Goal: Check status: Check status

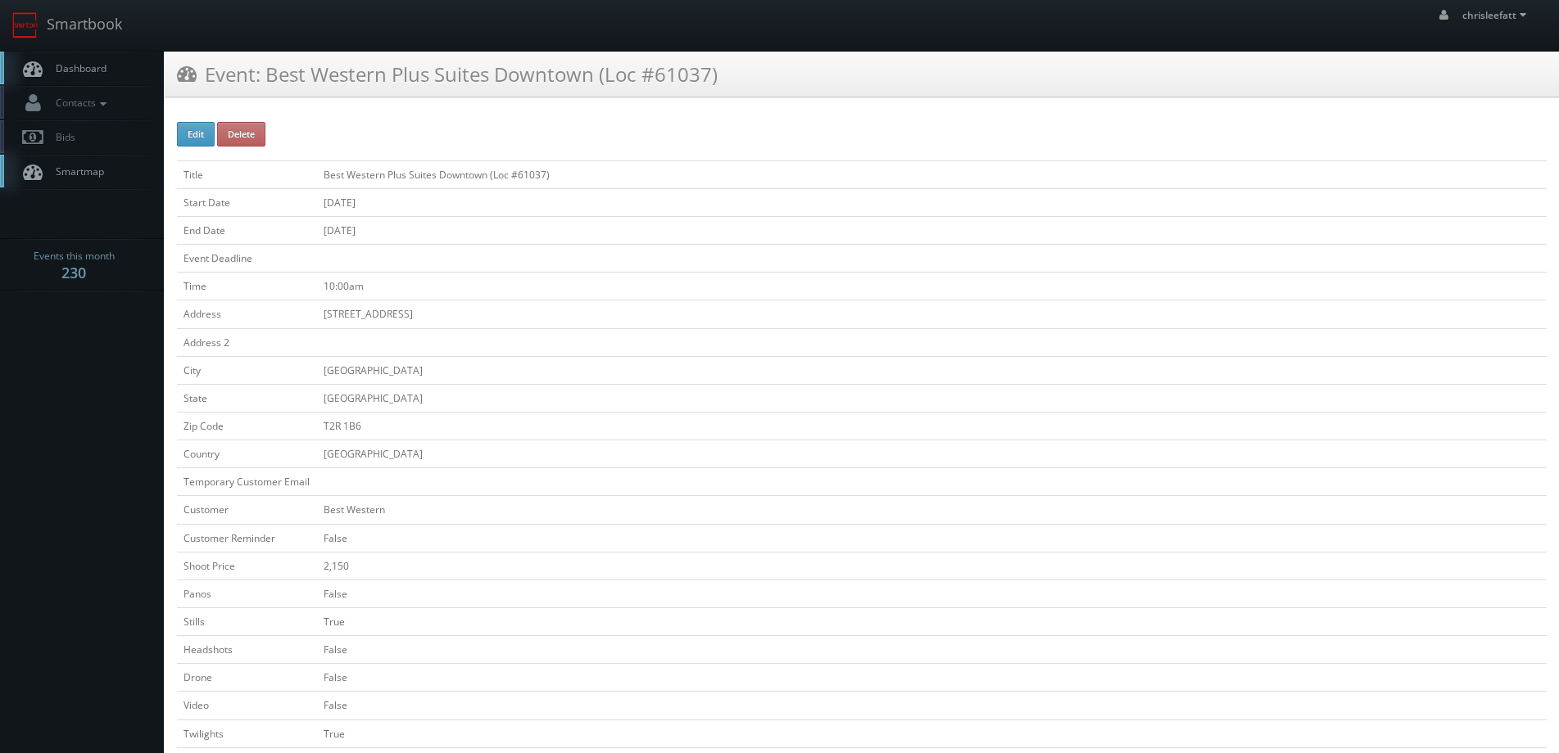
scroll to position [82, 0]
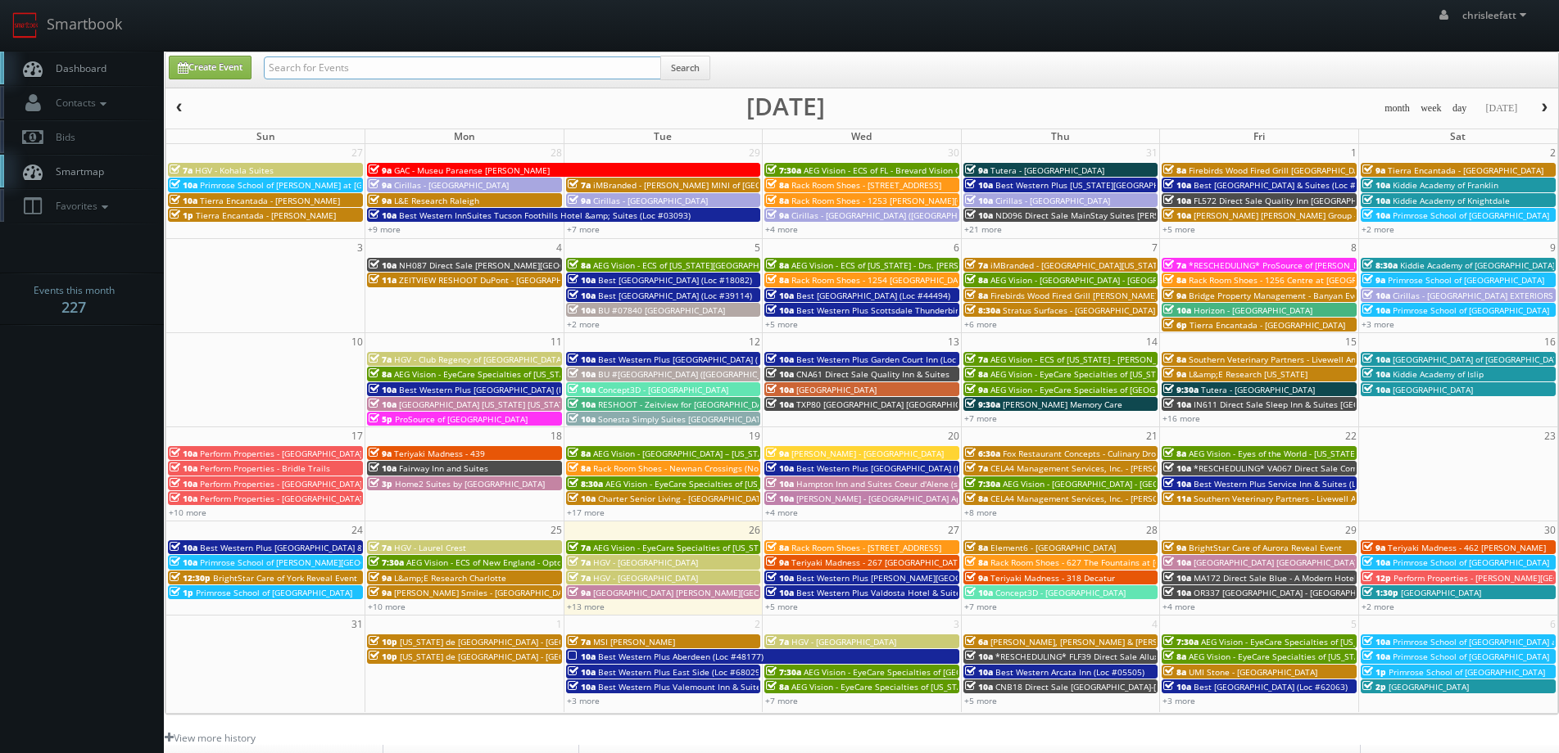
click at [557, 64] on input "text" at bounding box center [462, 68] width 397 height 23
type input "61037"
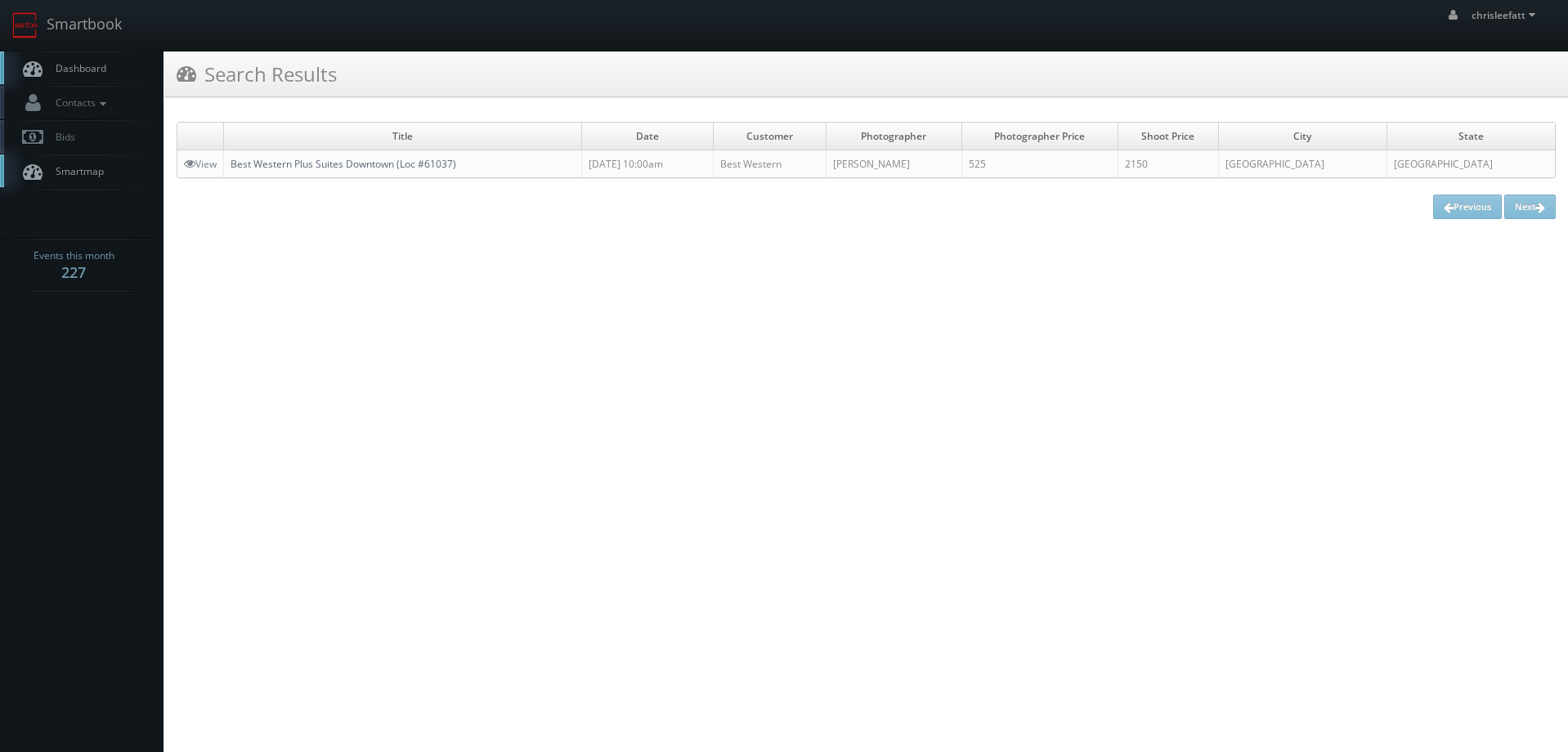
click at [440, 158] on link "Best Western Plus Suites Downtown (Loc #61037)" at bounding box center [343, 164] width 226 height 14
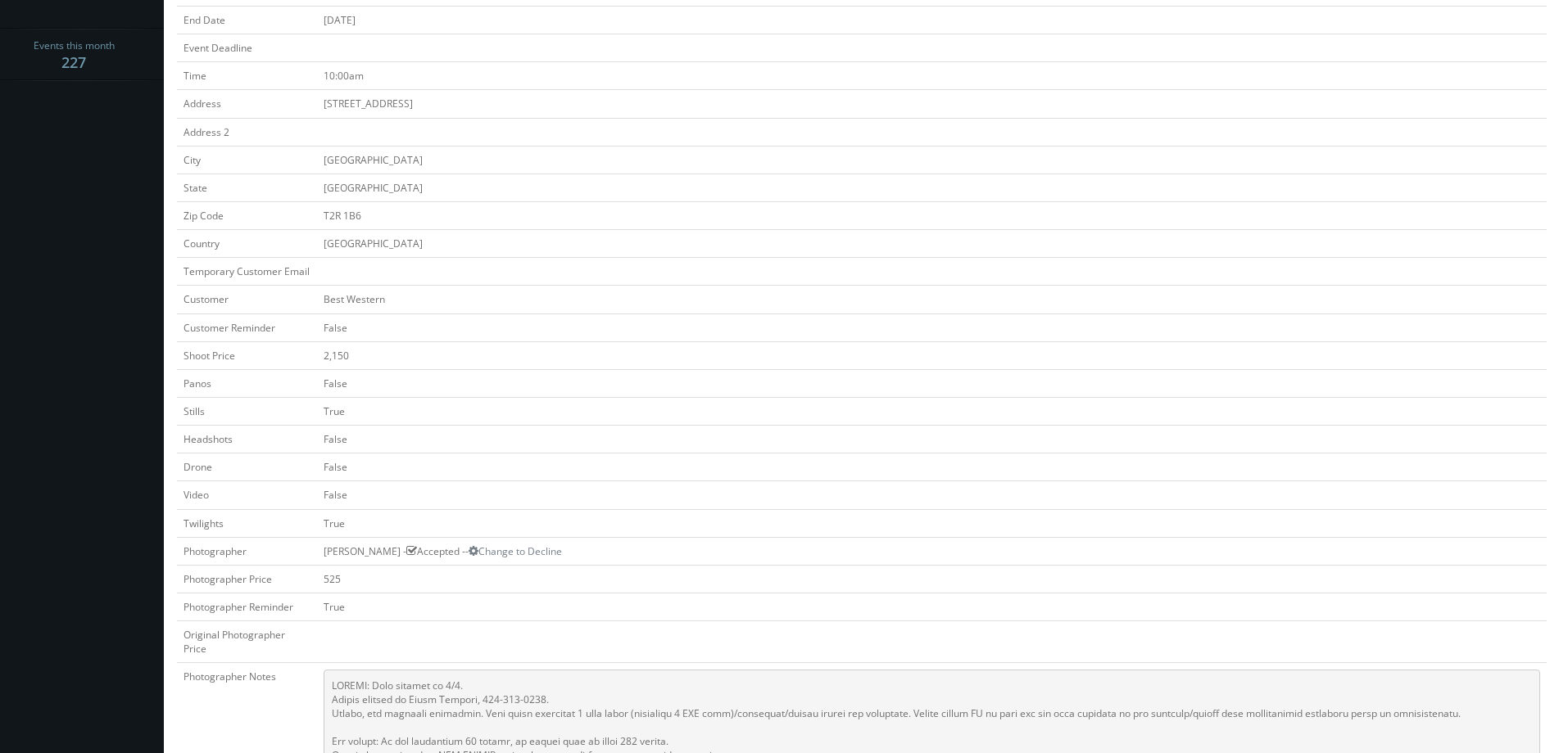
scroll to position [164, 0]
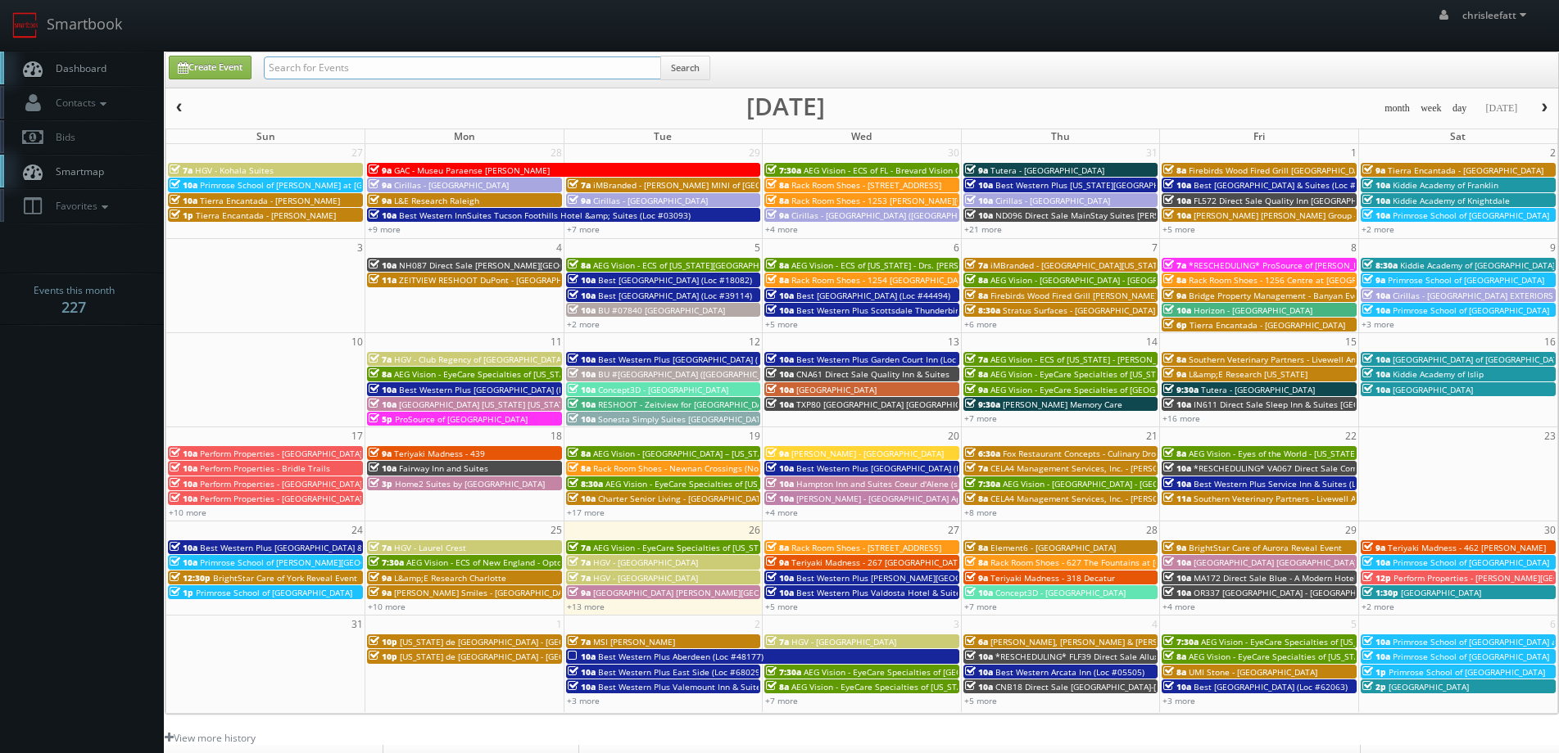
click at [579, 73] on input "text" at bounding box center [462, 68] width 397 height 23
type input "05470"
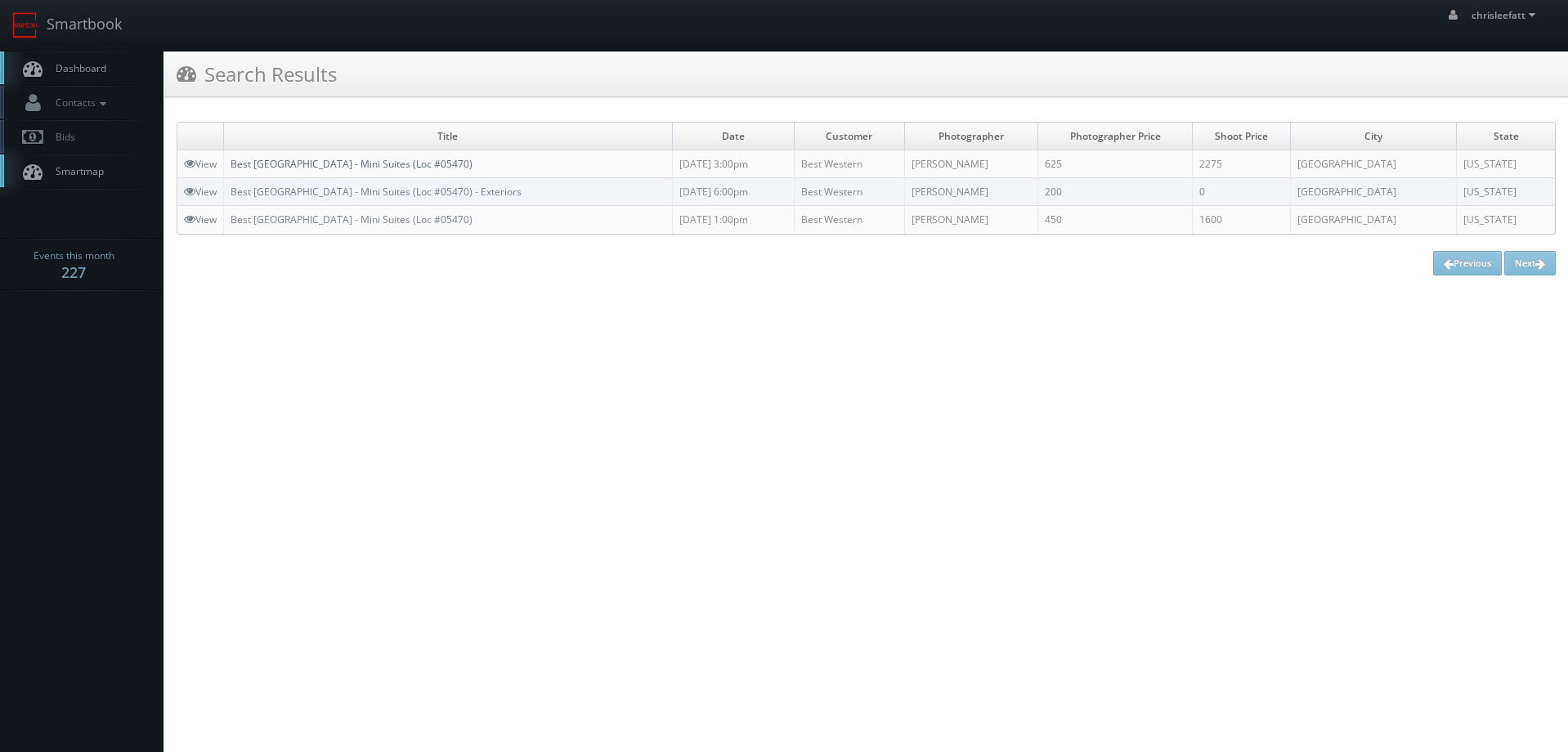
click at [446, 165] on link "Best [GEOGRAPHIC_DATA] - Mini Suites (Loc #05470)" at bounding box center [351, 164] width 242 height 14
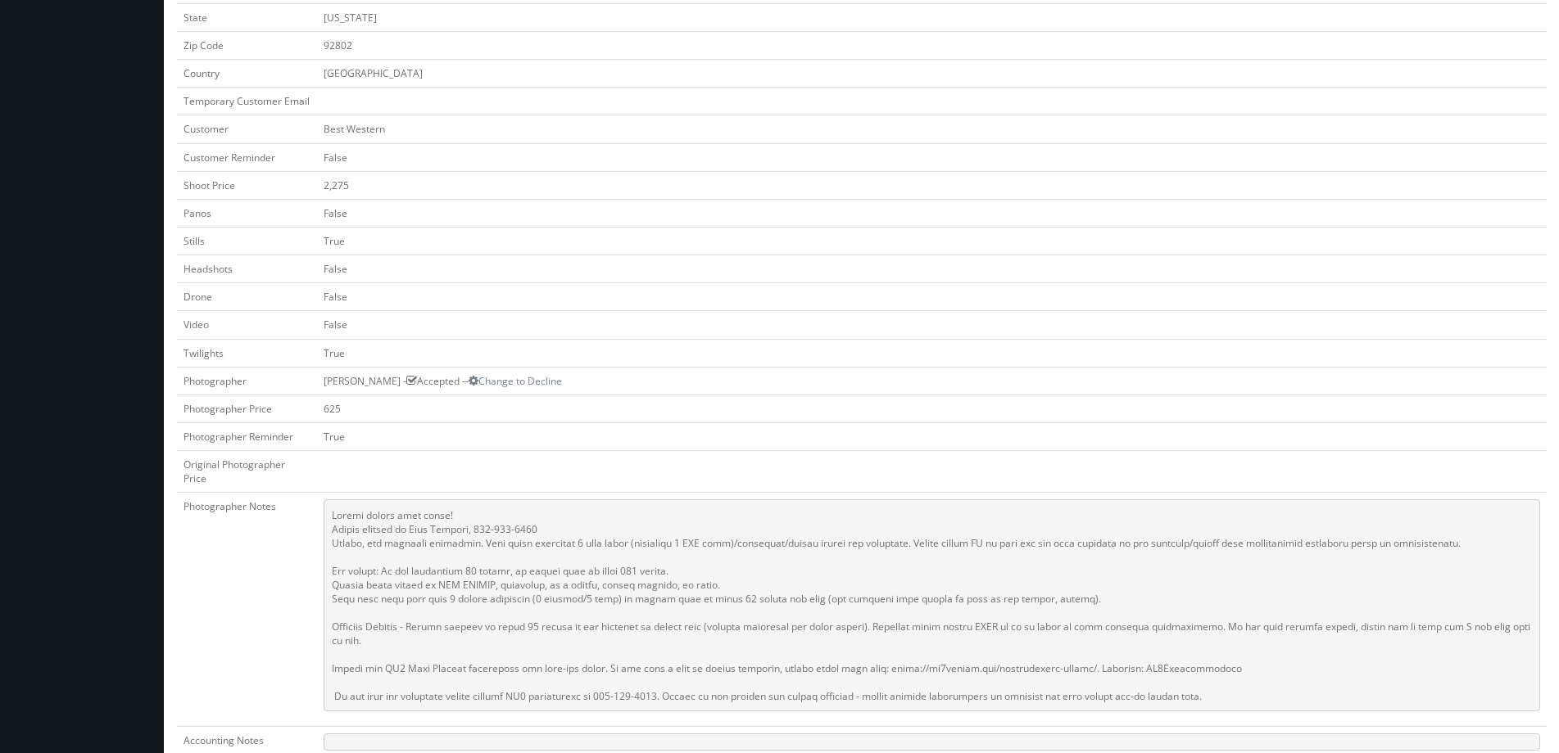
scroll to position [410, 0]
